Goal: Transaction & Acquisition: Purchase product/service

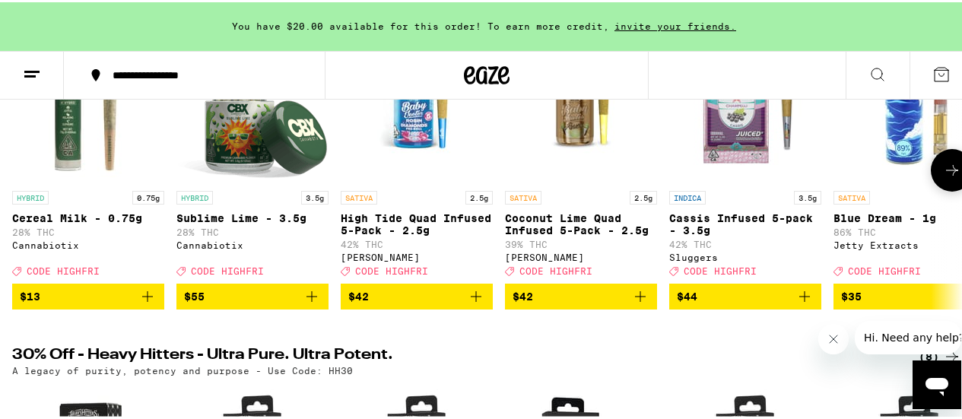
scroll to position [304, 0]
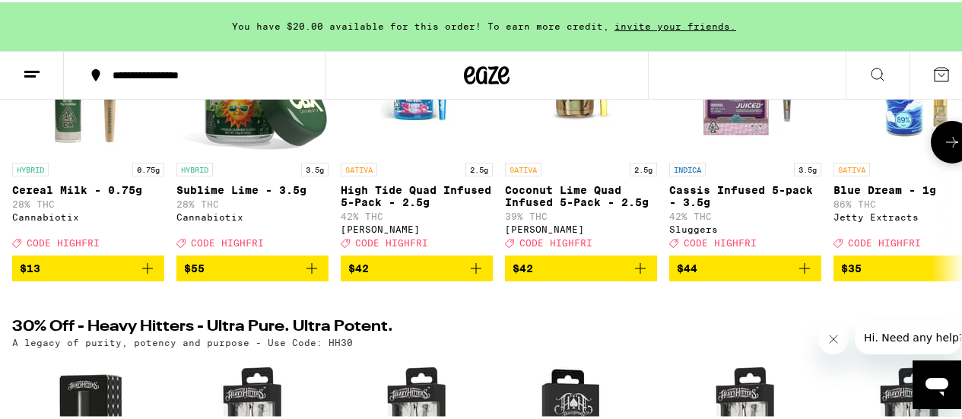
click at [446, 198] on p "High Tide Quad Infused 5-Pack - 2.5g" at bounding box center [417, 194] width 152 height 24
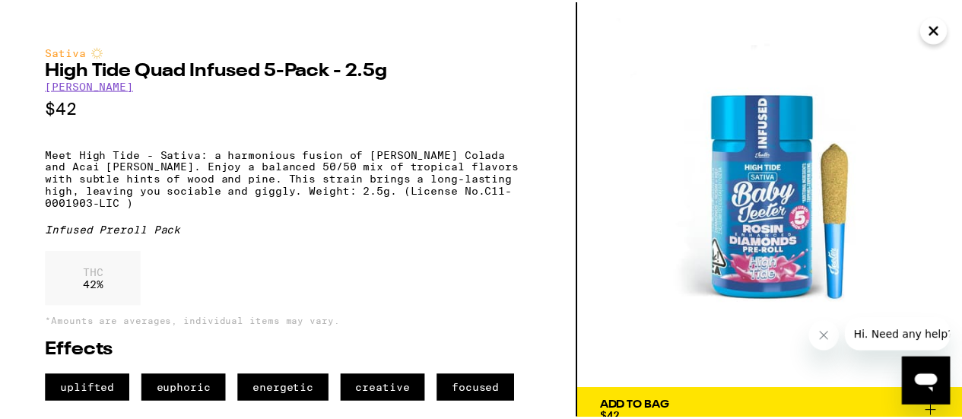
scroll to position [41, 0]
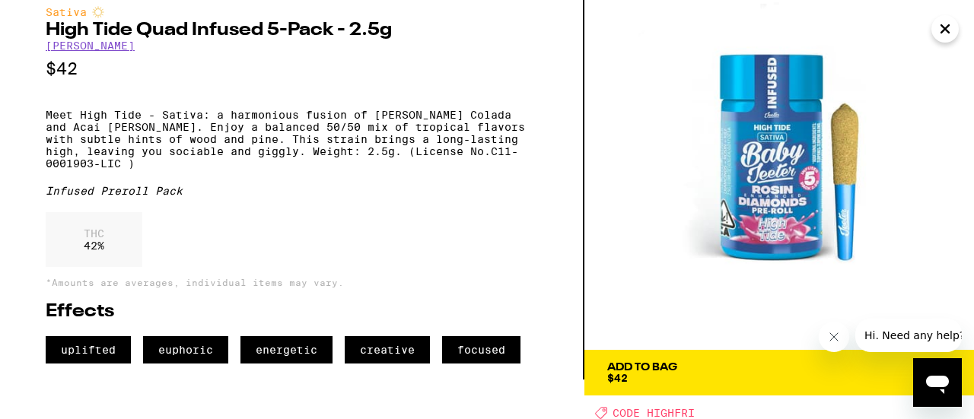
click at [621, 362] on div "Add To Bag" at bounding box center [642, 367] width 70 height 11
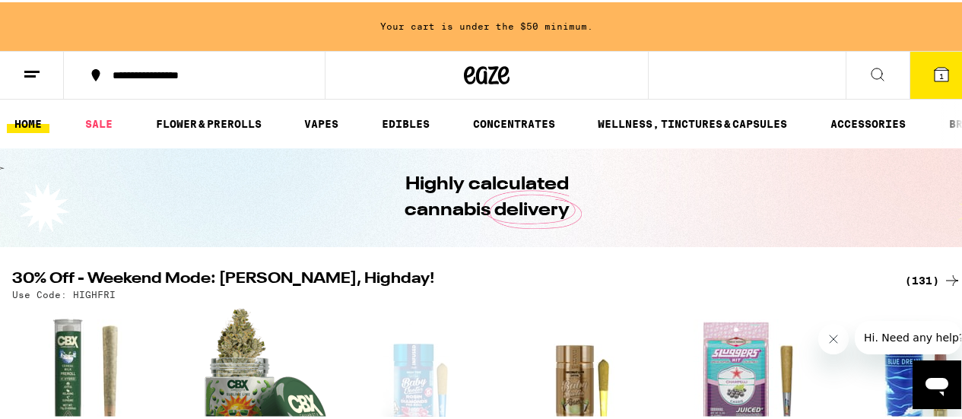
click at [940, 75] on span "1" at bounding box center [942, 73] width 5 height 9
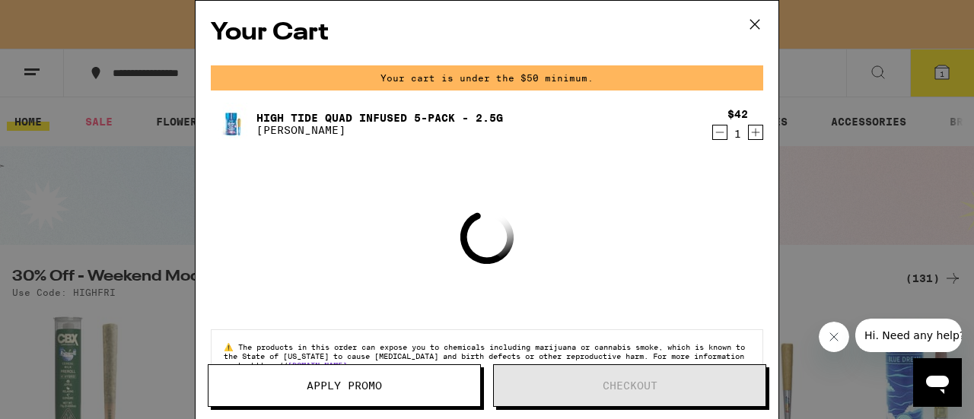
click at [752, 25] on icon at bounding box center [754, 24] width 23 height 23
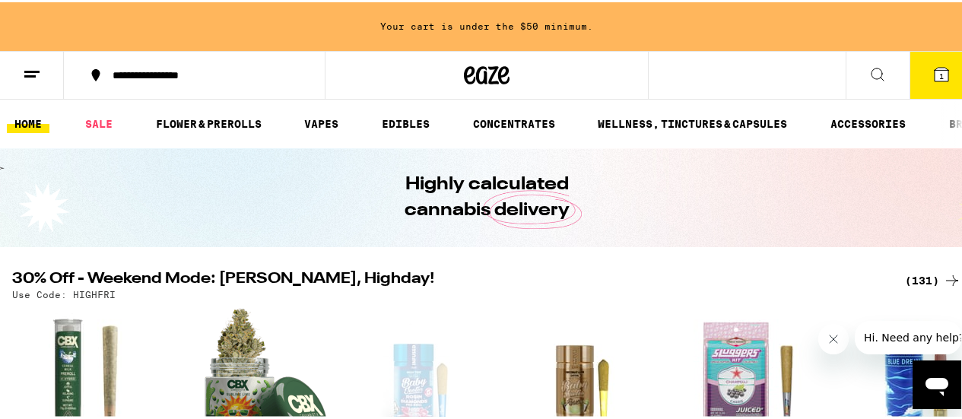
click at [919, 76] on button "1" at bounding box center [942, 72] width 64 height 47
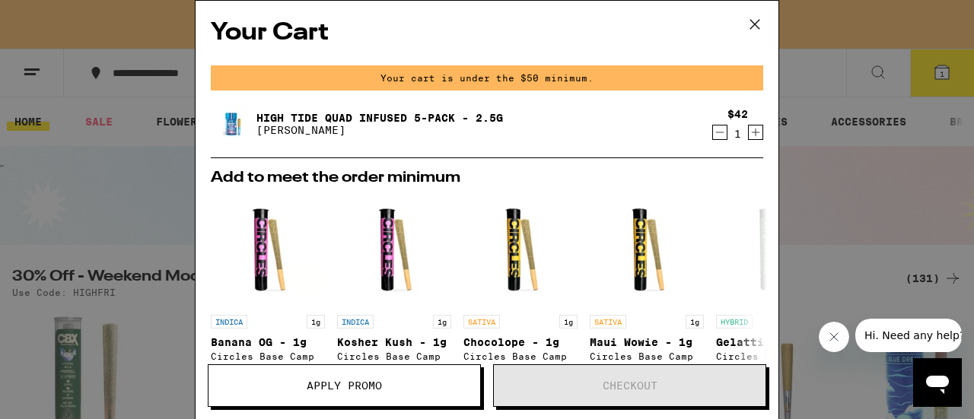
click at [713, 135] on icon "Decrement" at bounding box center [720, 132] width 14 height 18
